Goal: Transaction & Acquisition: Purchase product/service

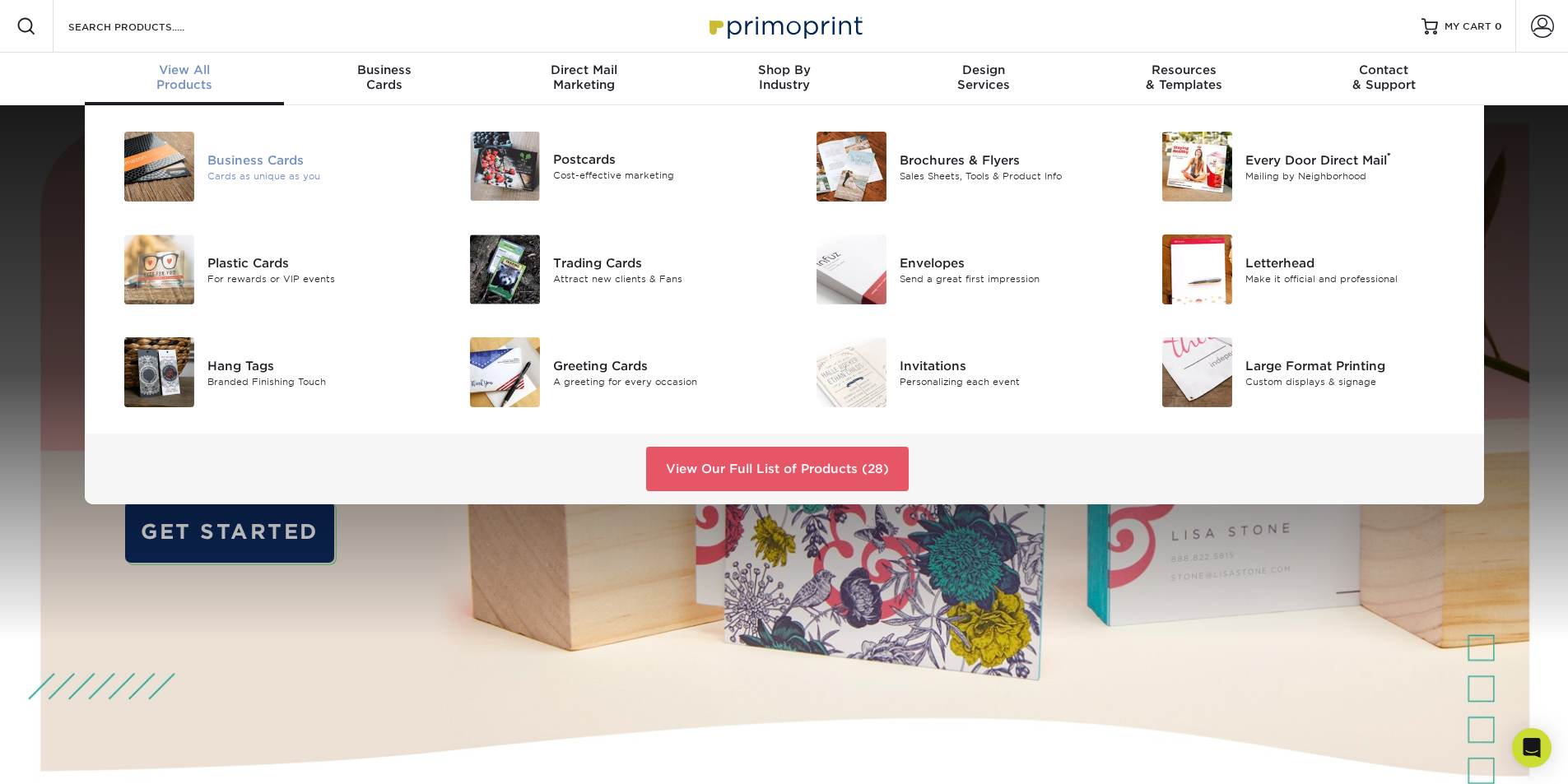
click at [245, 174] on div "Cards as unique as you" at bounding box center [316, 175] width 218 height 14
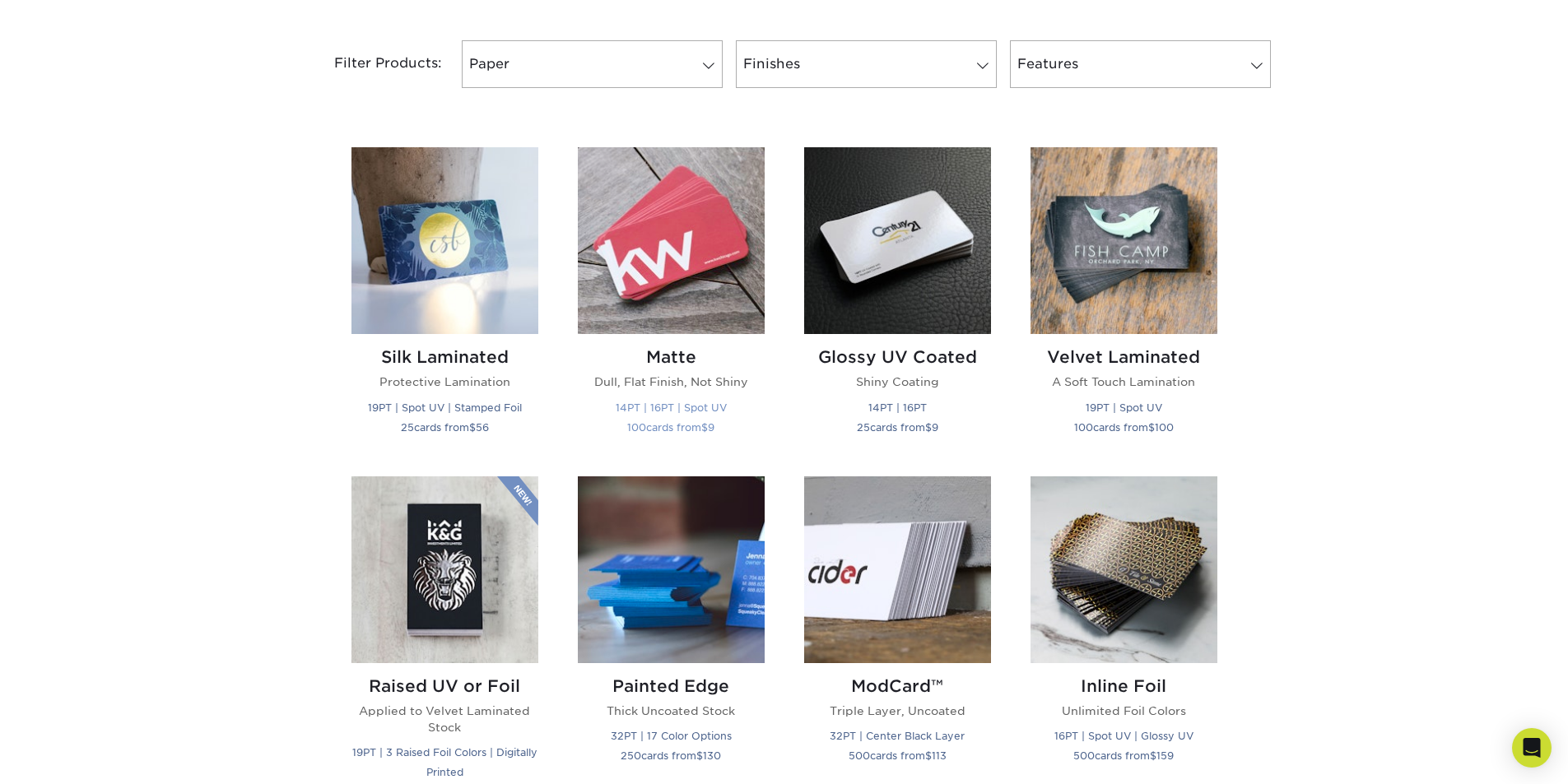
scroll to position [658, 0]
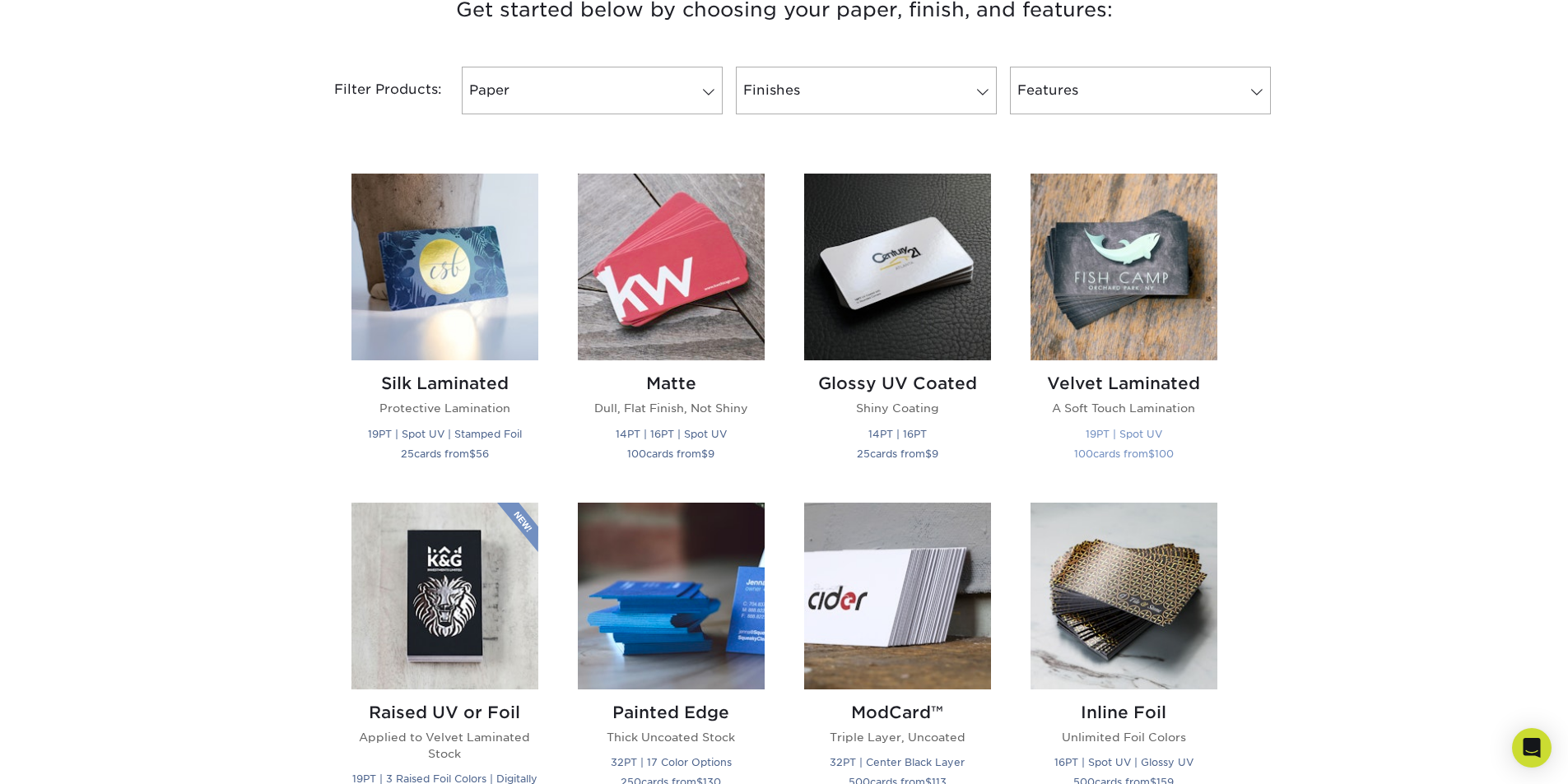
click at [1135, 253] on img at bounding box center [1124, 267] width 187 height 186
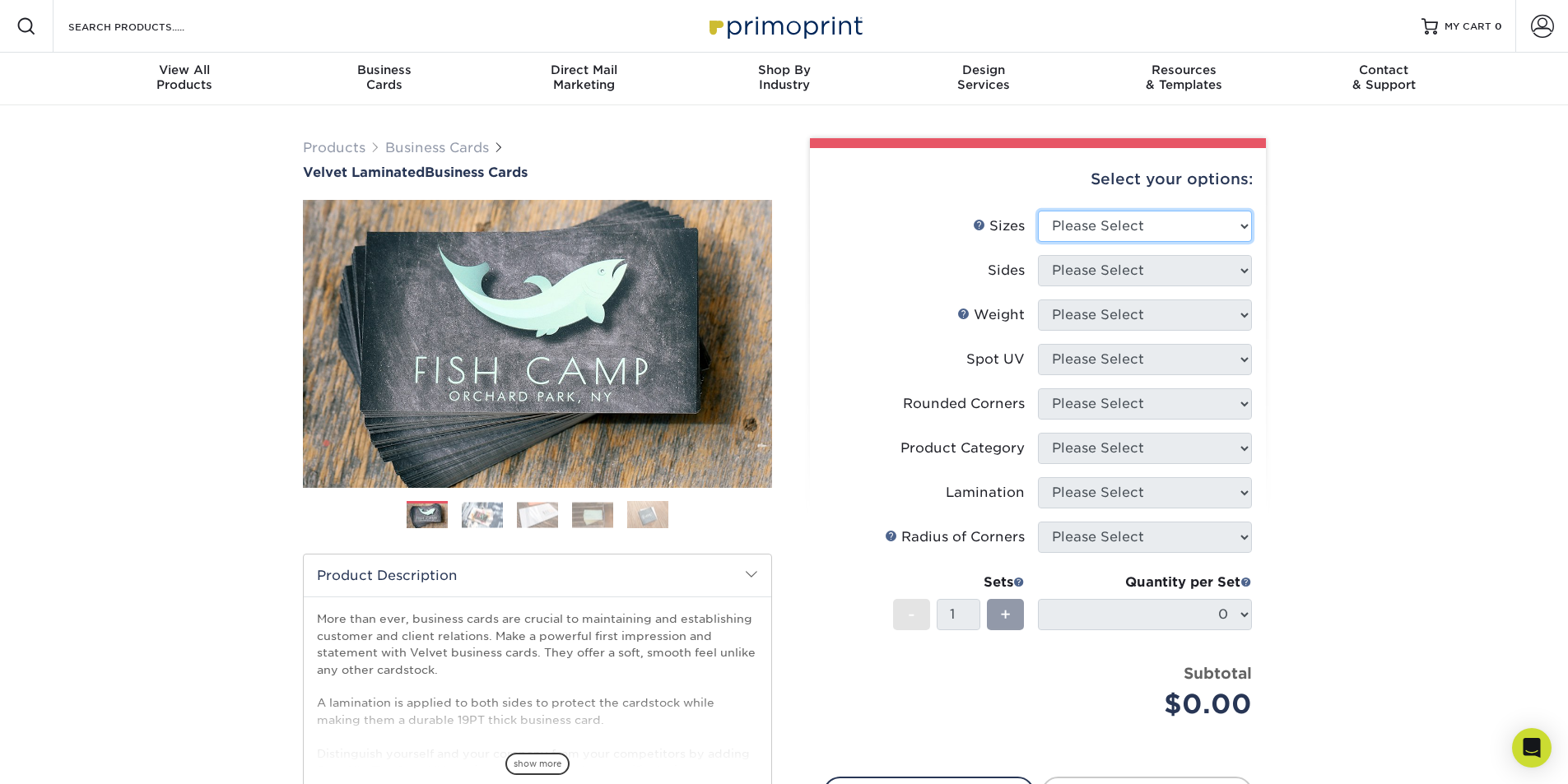
click at [1143, 212] on select "Please Select 1.5" x 3.5" - Mini 1.75" x 3.5" - Mini 2" x 2" - Square 2" x 3" -…" at bounding box center [1145, 226] width 214 height 32
click at [1313, 251] on div "Products Business Cards Velvet Laminated Business Cards Previous Next" at bounding box center [784, 544] width 1568 height 879
